Goal: Task Accomplishment & Management: Use online tool/utility

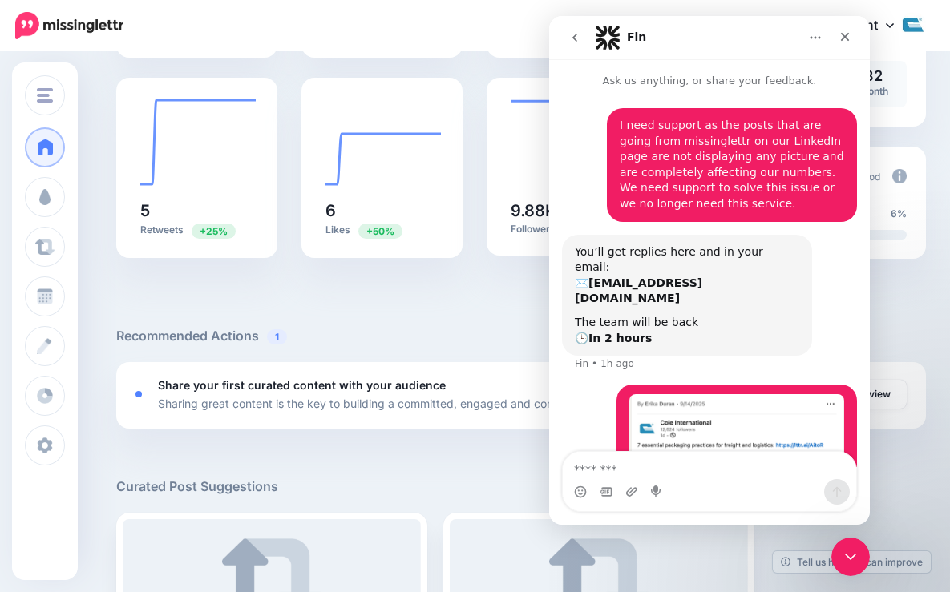
scroll to position [128, 0]
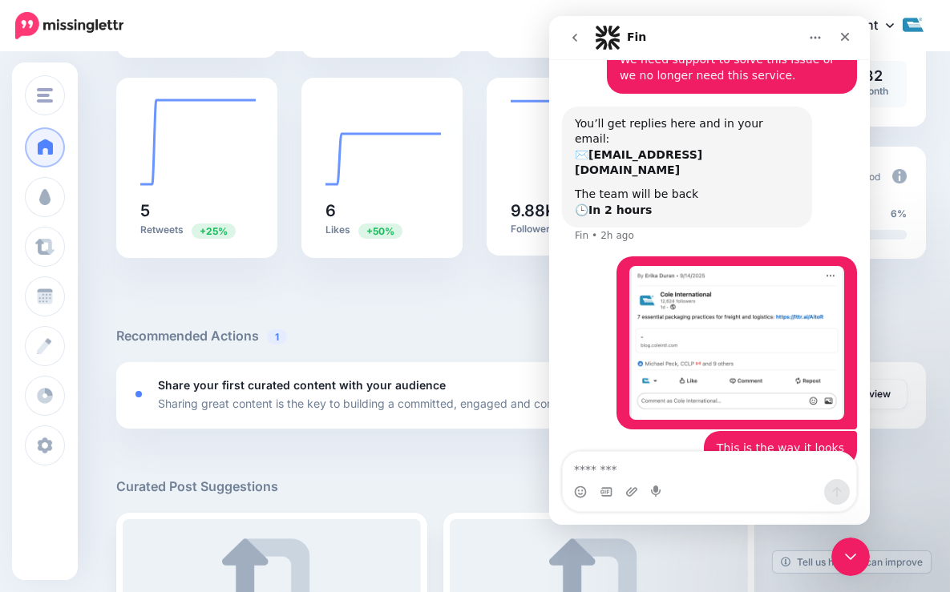
click at [339, 22] on div "My Account Dashboard My Account Billing Facebook Community Help Center Logout" at bounding box center [535, 25] width 783 height 39
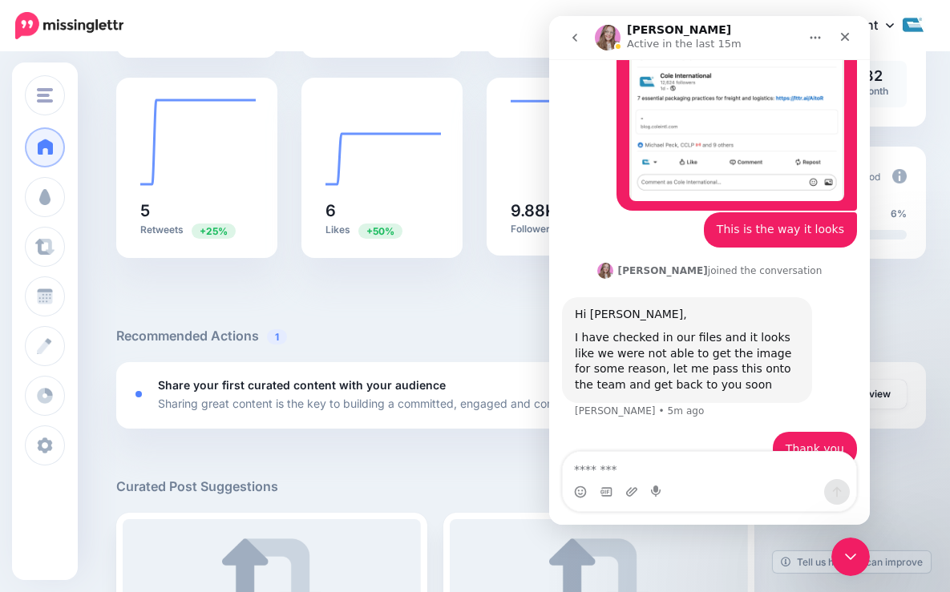
scroll to position [332, 0]
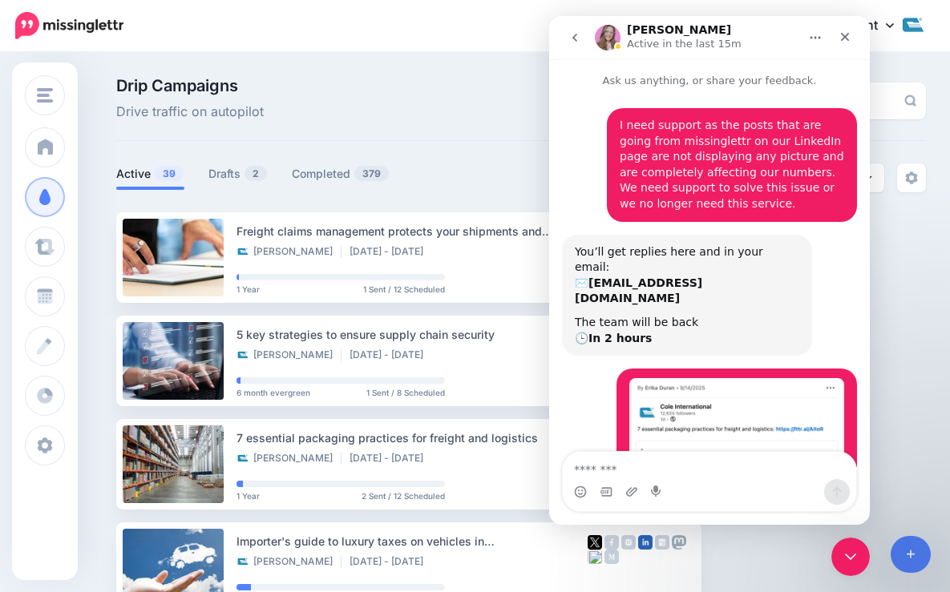
scroll to position [310, 0]
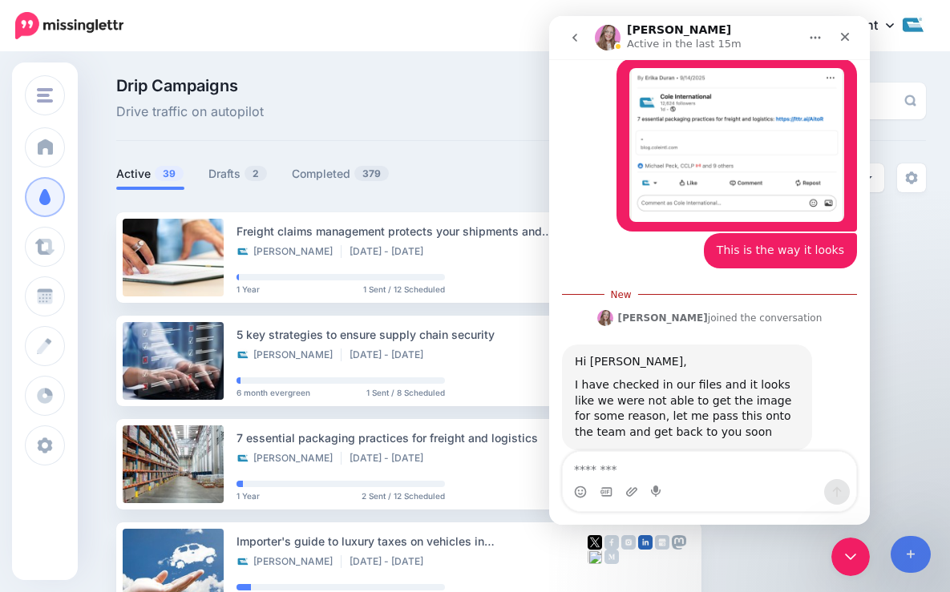
click at [684, 473] on textarea "Message…" at bounding box center [709, 465] width 293 height 27
type textarea "*********"
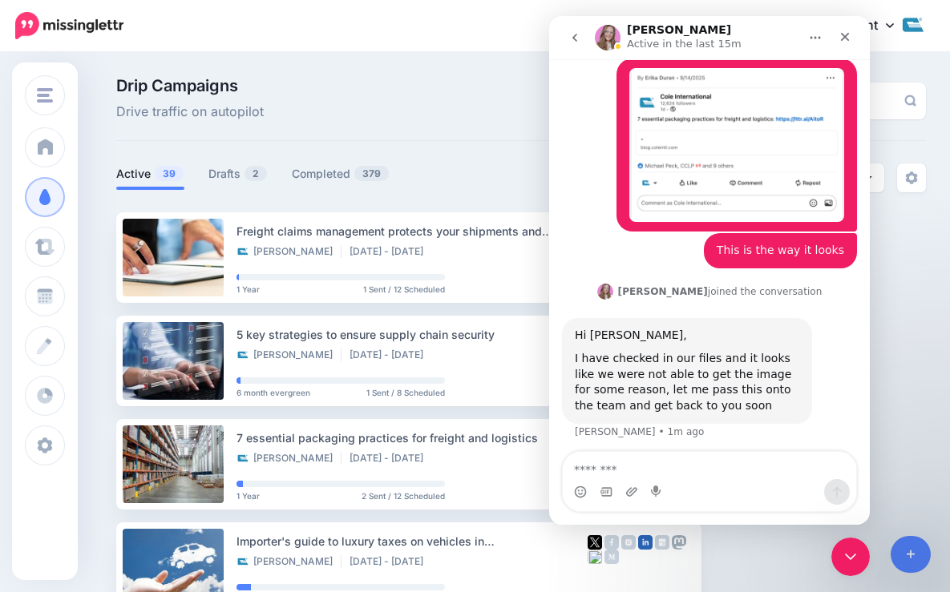
scroll to position [332, 0]
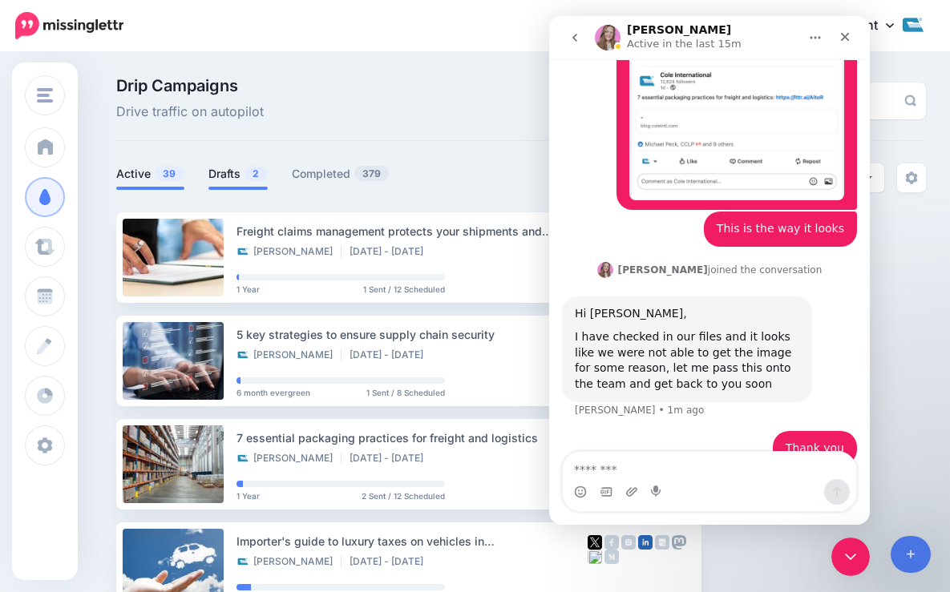
click at [237, 189] on span at bounding box center [237, 188] width 59 height 3
click at [226, 171] on link "Drafts 2" at bounding box center [237, 173] width 59 height 19
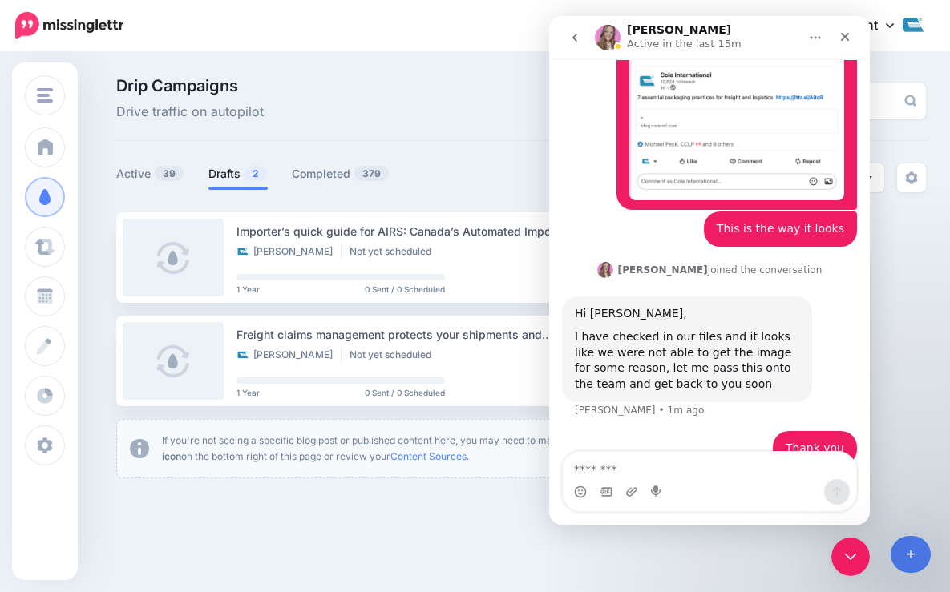
click at [341, 127] on div "Drip Campaigns Drive traffic on autopilot" at bounding box center [521, 109] width 810 height 63
